Goal: Information Seeking & Learning: Learn about a topic

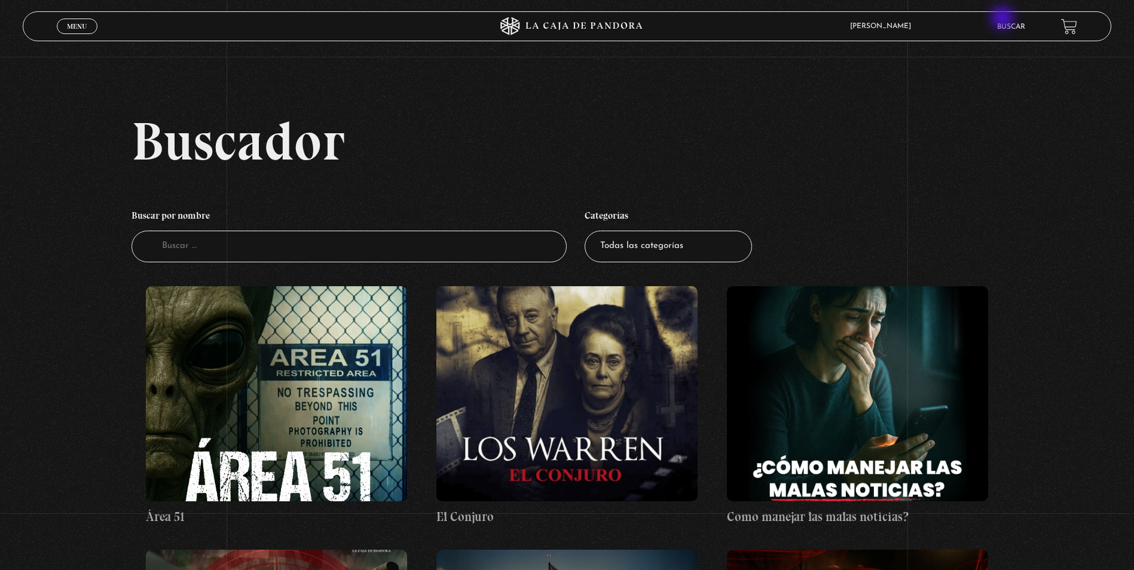
click at [1006, 21] on li "Buscar" at bounding box center [1011, 26] width 28 height 19
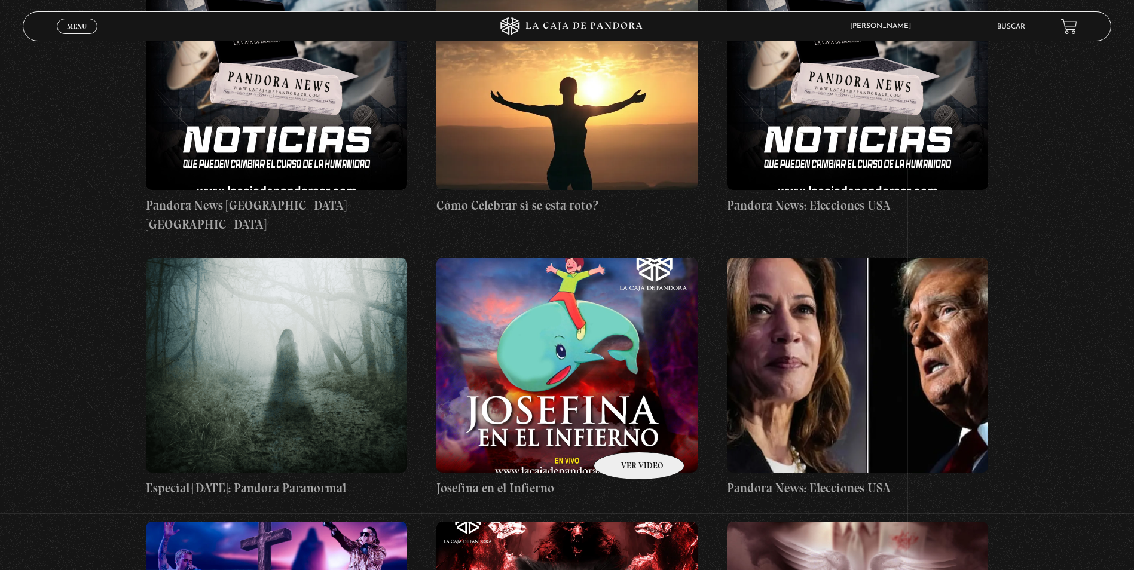
scroll to position [4903, 0]
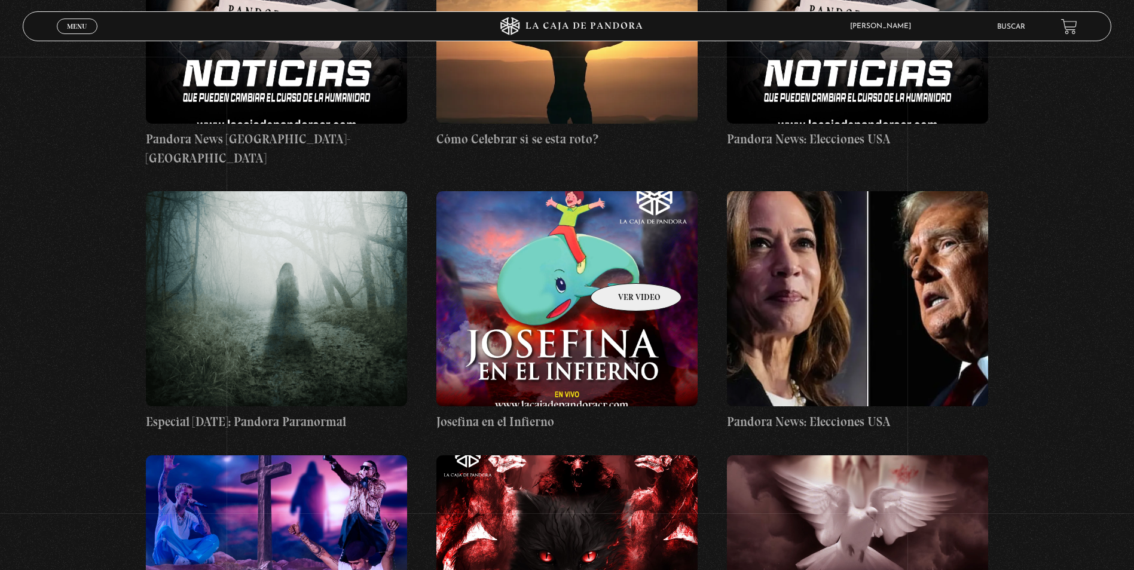
click at [621, 266] on figure at bounding box center [567, 298] width 261 height 215
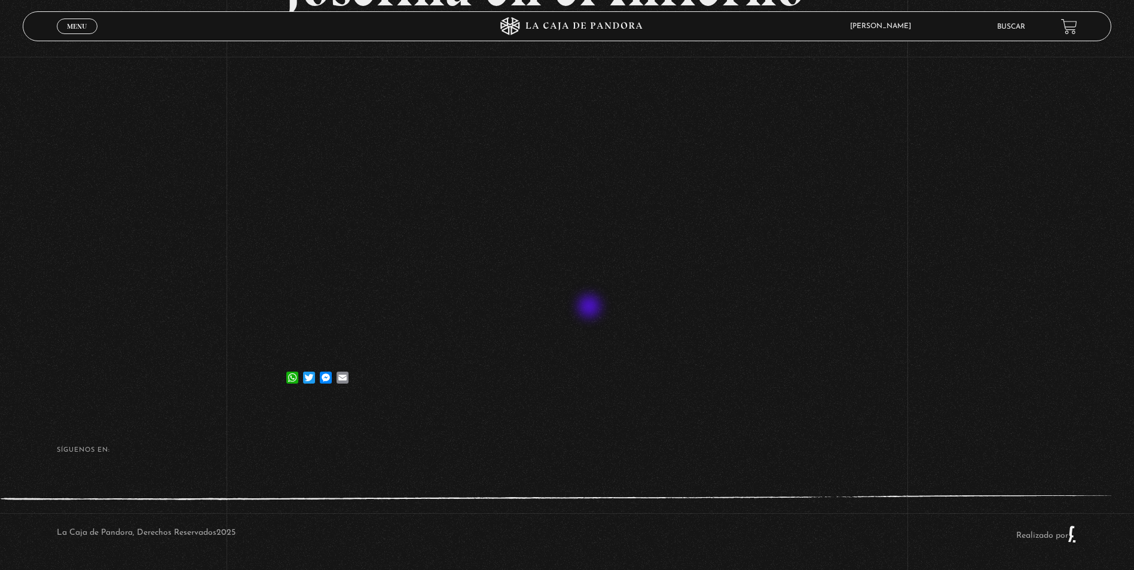
scroll to position [179, 0]
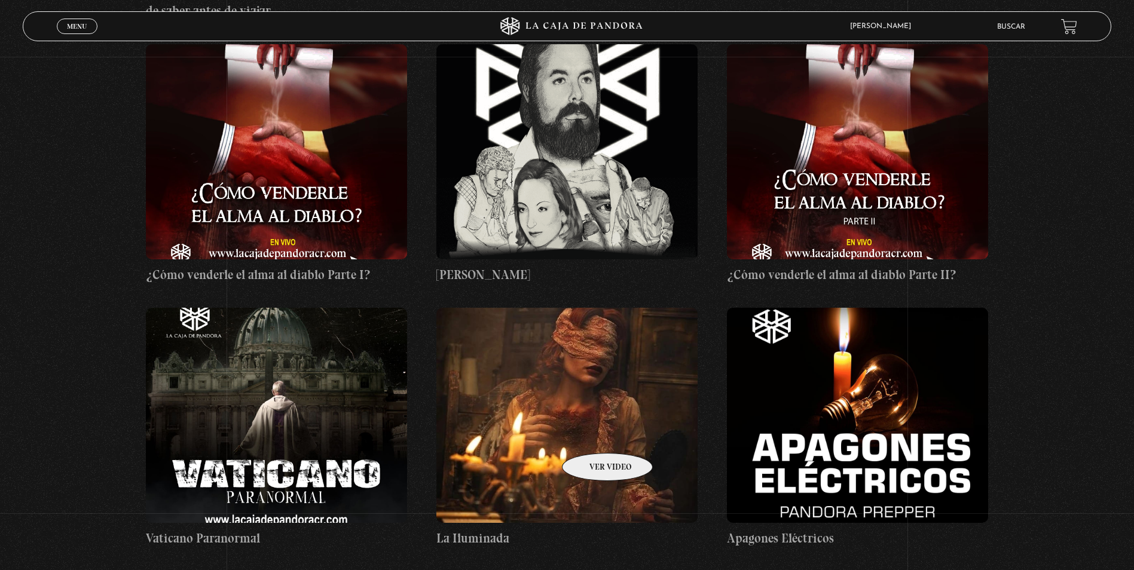
scroll to position [7236, 0]
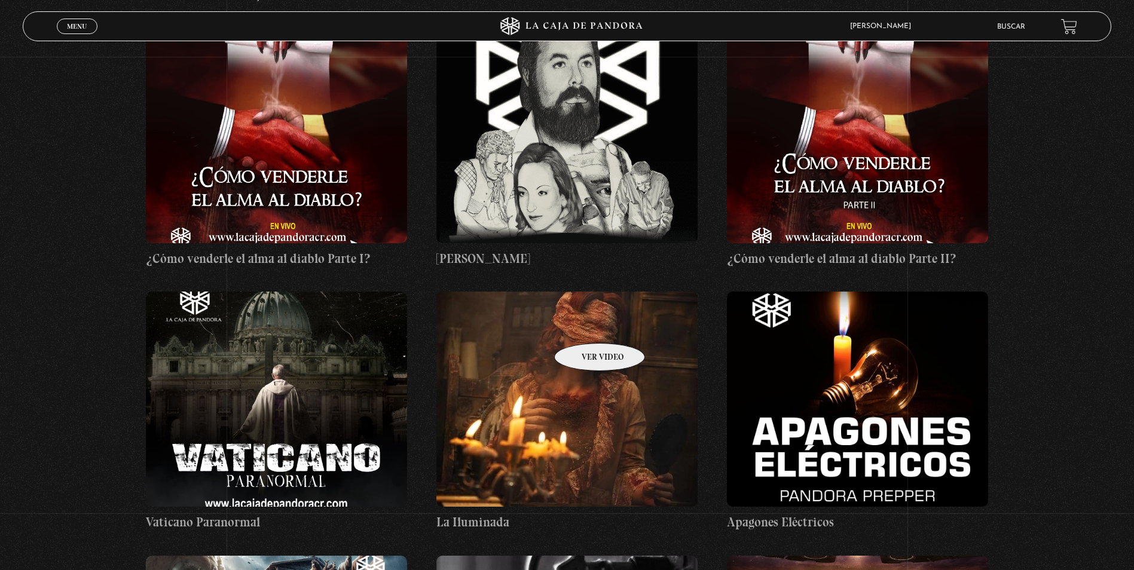
click at [584, 325] on figure at bounding box center [567, 399] width 261 height 215
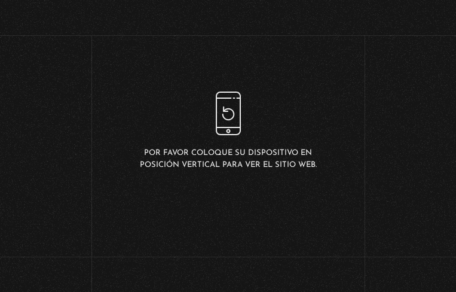
scroll to position [179, 0]
